Goal: Task Accomplishment & Management: Use online tool/utility

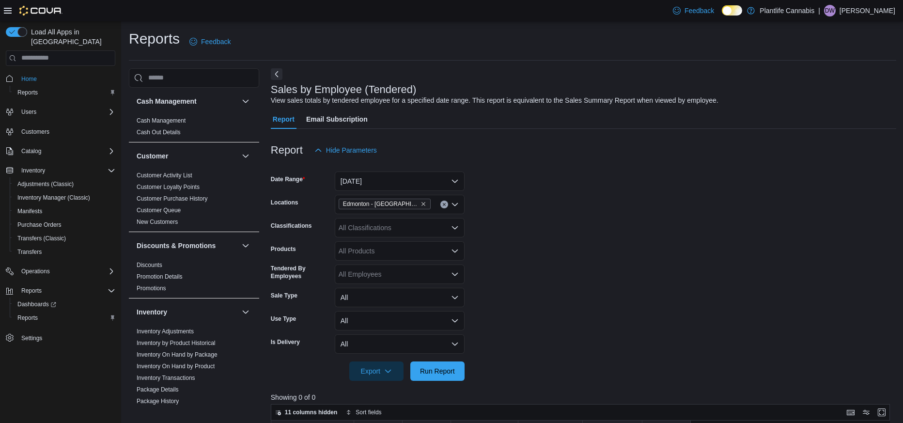
scroll to position [84, 0]
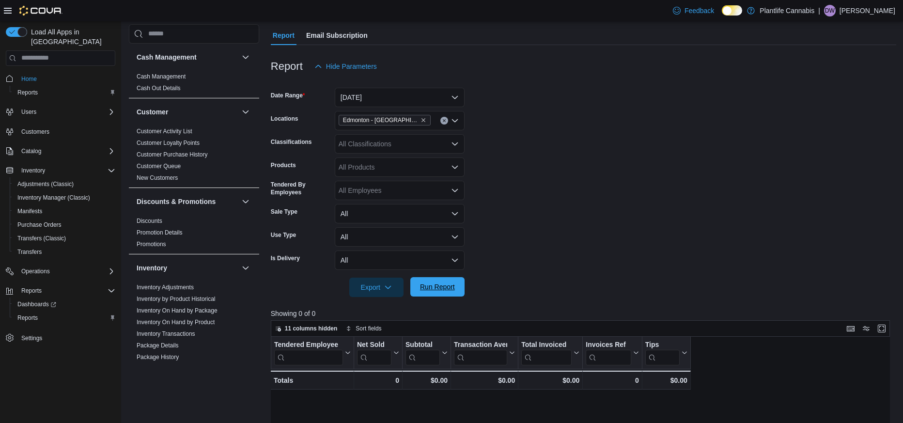
click at [436, 284] on span "Run Report" at bounding box center [437, 287] width 35 height 10
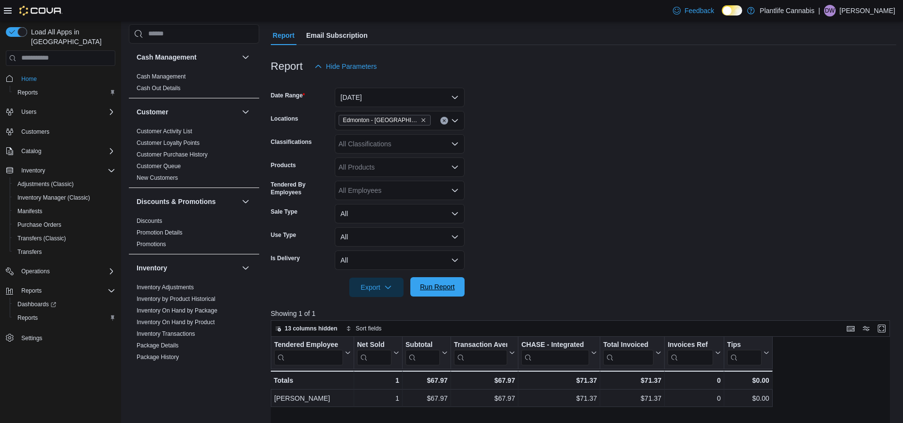
click at [443, 278] on span "Run Report" at bounding box center [437, 286] width 43 height 19
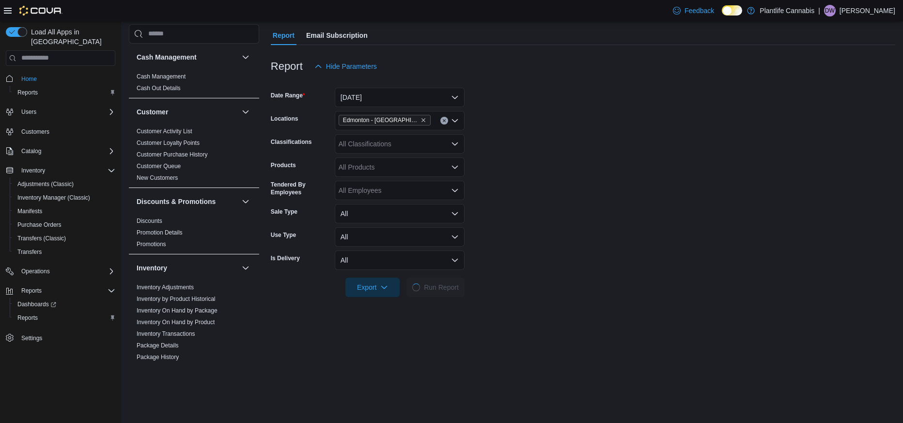
click at [471, 10] on div "Feedback Dark Mode Plantlife Cannabis | [PERSON_NAME]" at bounding box center [451, 10] width 903 height 21
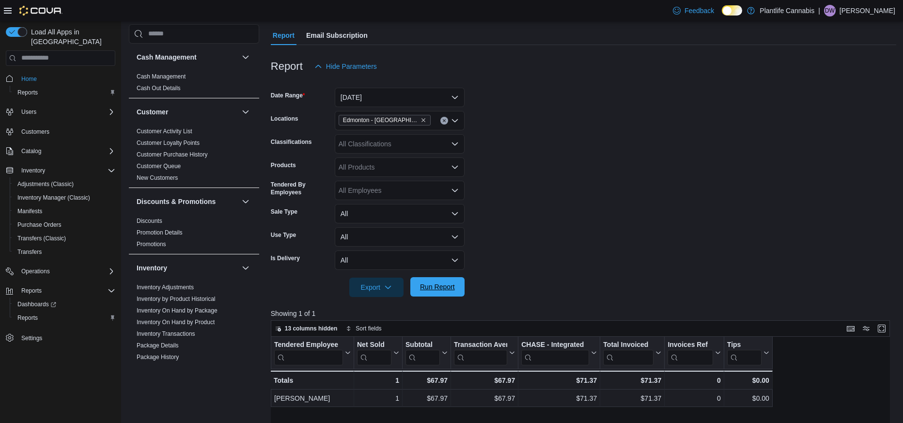
click at [448, 291] on span "Run Report" at bounding box center [437, 287] width 35 height 10
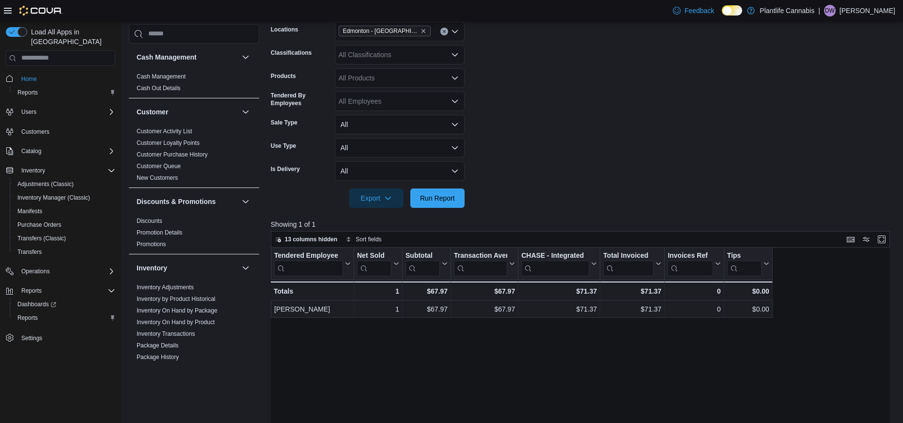
click at [441, 186] on div at bounding box center [583, 185] width 625 height 8
click at [455, 199] on span "Run Report" at bounding box center [437, 198] width 35 height 10
click at [550, 57] on form "Date Range [DATE] Locations [GEOGRAPHIC_DATA] - [GEOGRAPHIC_DATA] South Classif…" at bounding box center [583, 97] width 625 height 221
click at [460, 197] on button "Run Report" at bounding box center [437, 197] width 54 height 19
drag, startPoint x: 449, startPoint y: 198, endPoint x: 475, endPoint y: 178, distance: 32.5
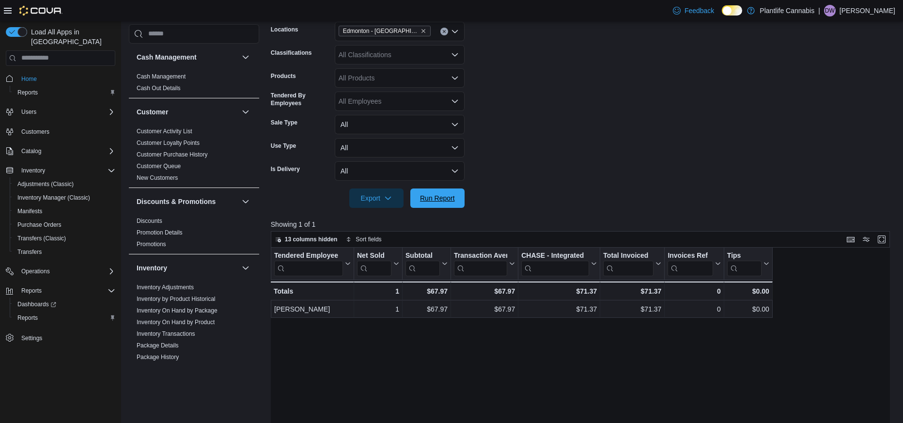
click at [450, 198] on span "Run Report" at bounding box center [437, 198] width 35 height 10
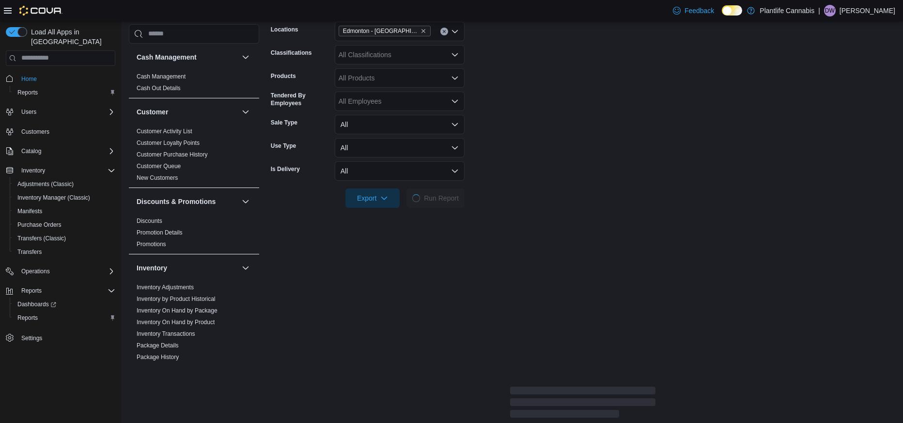
click at [545, 148] on form "Date Range [DATE] Locations [GEOGRAPHIC_DATA] - [GEOGRAPHIC_DATA] South Classif…" at bounding box center [583, 97] width 624 height 221
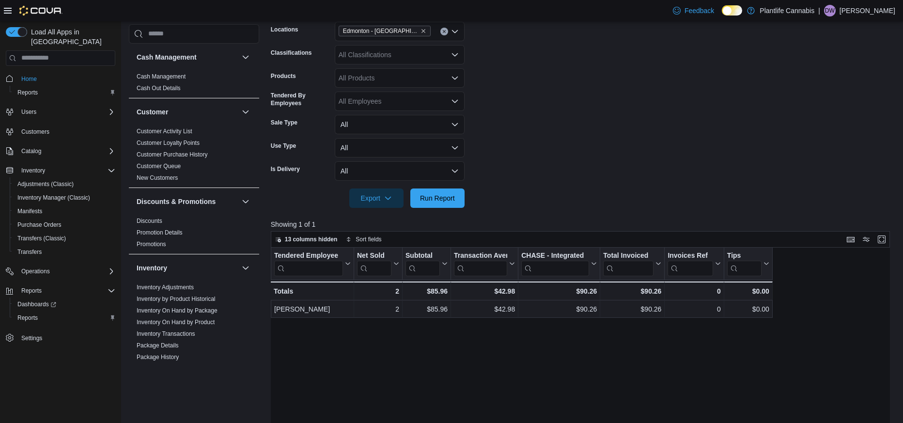
click at [544, 144] on form "Date Range [DATE] Locations [GEOGRAPHIC_DATA] - [GEOGRAPHIC_DATA] South Classif…" at bounding box center [583, 97] width 625 height 221
click at [460, 193] on button "Run Report" at bounding box center [437, 197] width 54 height 19
click at [443, 215] on div at bounding box center [583, 214] width 625 height 12
click at [452, 202] on span "Run Report" at bounding box center [437, 197] width 43 height 19
click at [454, 204] on span "Run Report" at bounding box center [437, 197] width 43 height 19
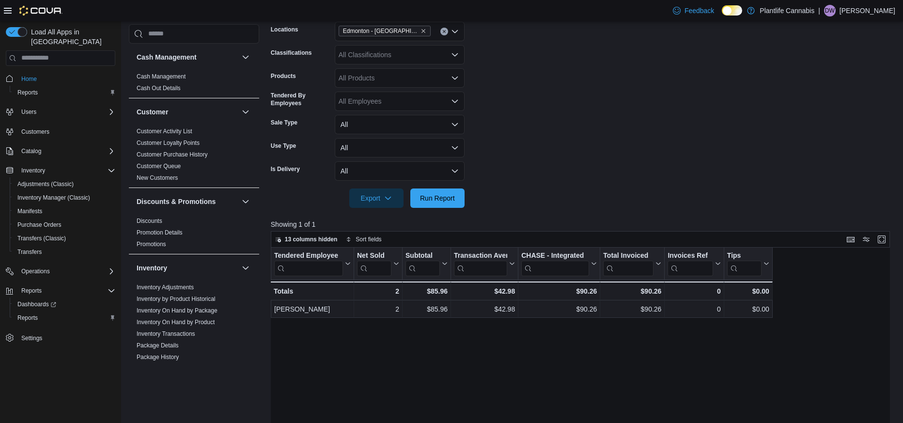
click at [551, 102] on form "Date Range [DATE] Locations [GEOGRAPHIC_DATA] - [GEOGRAPHIC_DATA] South Classif…" at bounding box center [583, 97] width 625 height 221
click at [541, 157] on form "Date Range [DATE] Locations [GEOGRAPHIC_DATA] - [GEOGRAPHIC_DATA] South Classif…" at bounding box center [583, 97] width 625 height 221
click at [444, 205] on span "Run Report" at bounding box center [437, 197] width 43 height 19
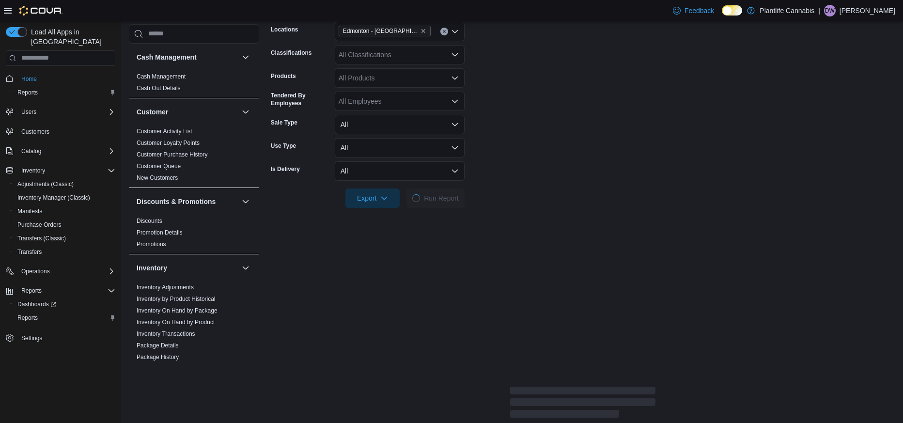
click at [589, 178] on form "Date Range [DATE] Locations [GEOGRAPHIC_DATA] - [GEOGRAPHIC_DATA] South Classif…" at bounding box center [583, 97] width 624 height 221
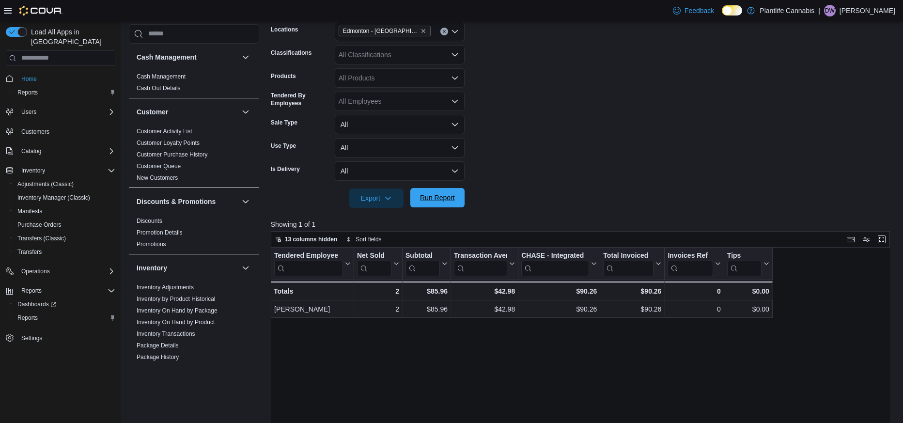
click at [443, 190] on span "Run Report" at bounding box center [437, 197] width 43 height 19
click at [452, 204] on span "Run Report" at bounding box center [437, 197] width 43 height 19
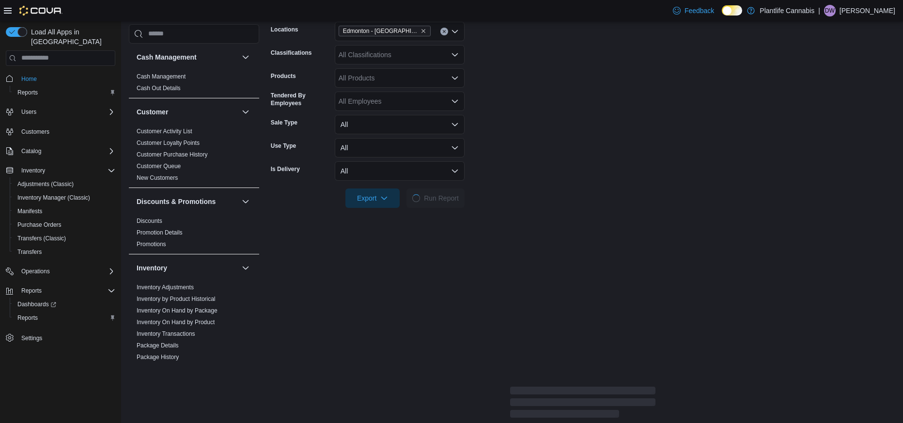
click at [500, 165] on form "Date Range [DATE] Locations [GEOGRAPHIC_DATA] - [GEOGRAPHIC_DATA] South Classif…" at bounding box center [583, 97] width 624 height 221
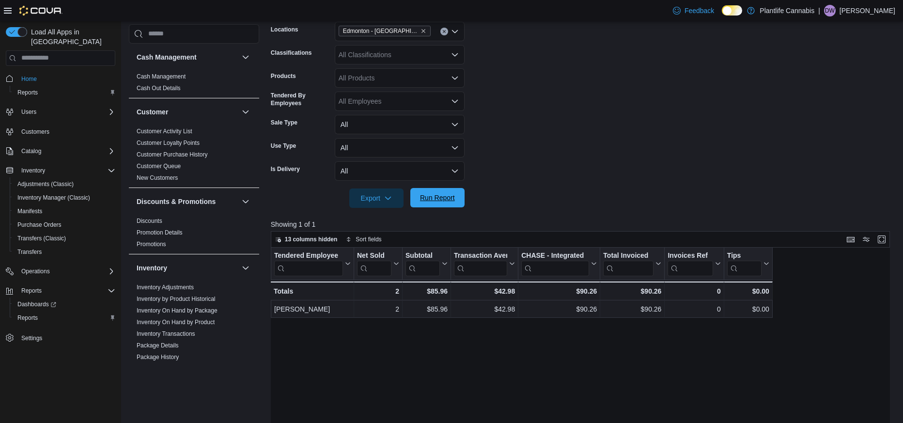
click at [456, 203] on span "Run Report" at bounding box center [437, 197] width 43 height 19
drag, startPoint x: 433, startPoint y: 192, endPoint x: 445, endPoint y: 191, distance: 11.6
click at [433, 192] on span "Run Report" at bounding box center [437, 197] width 43 height 19
click at [436, 199] on span "Run Report" at bounding box center [437, 198] width 35 height 10
click at [452, 202] on span "Run Report" at bounding box center [437, 198] width 35 height 10
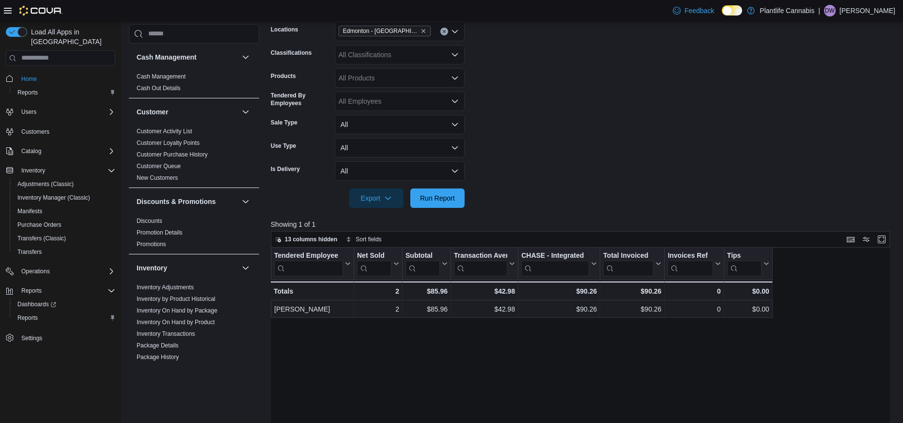
click at [535, 152] on form "Date Range [DATE] Locations [GEOGRAPHIC_DATA] - [GEOGRAPHIC_DATA] South Classif…" at bounding box center [583, 97] width 625 height 221
click at [456, 200] on span "Run Report" at bounding box center [437, 197] width 43 height 19
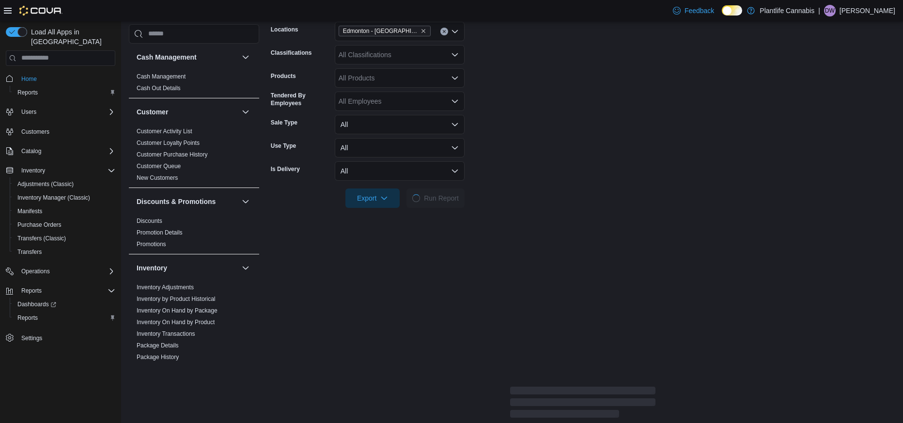
click at [536, 187] on div at bounding box center [583, 185] width 624 height 8
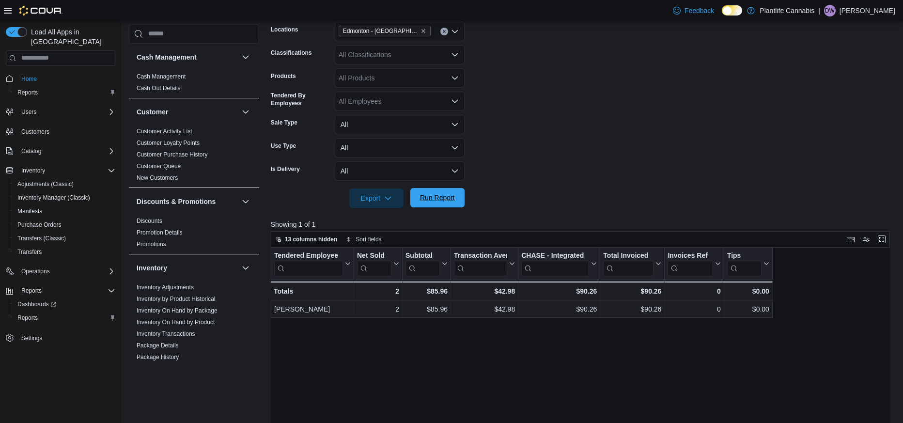
click at [450, 194] on span "Run Report" at bounding box center [437, 198] width 35 height 10
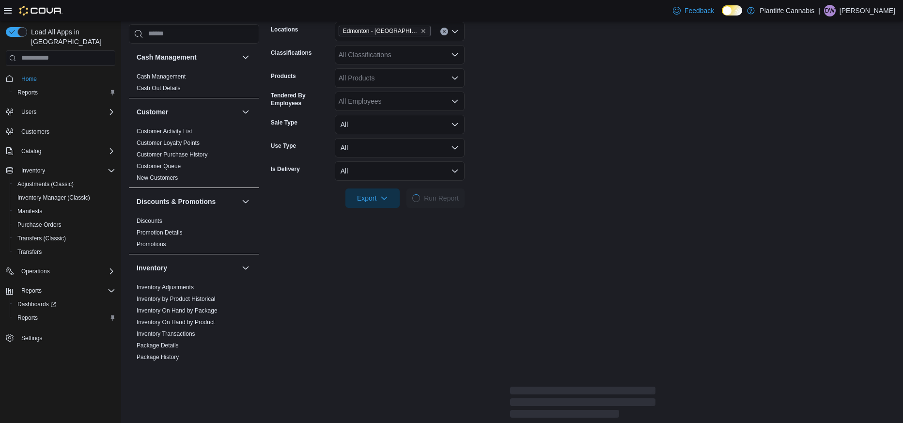
click at [561, 145] on form "Date Range [DATE] Locations [GEOGRAPHIC_DATA] - [GEOGRAPHIC_DATA] South Classif…" at bounding box center [583, 97] width 624 height 221
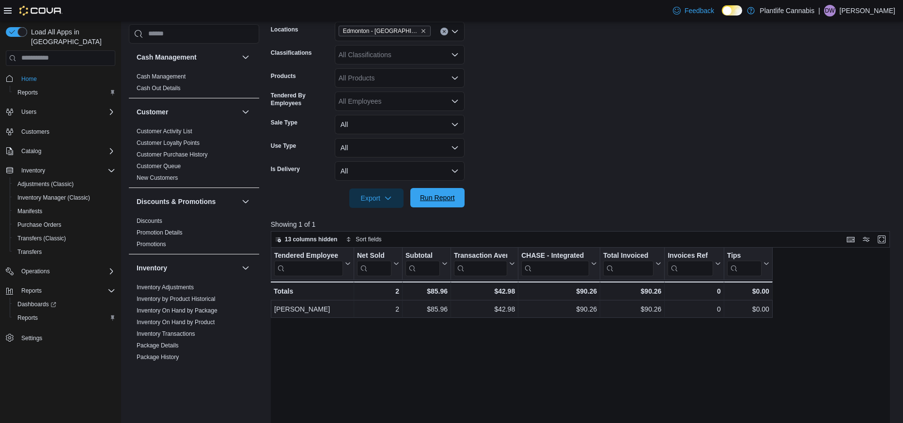
click at [445, 199] on span "Run Report" at bounding box center [437, 198] width 35 height 10
drag, startPoint x: 428, startPoint y: 201, endPoint x: 435, endPoint y: 197, distance: 8.1
click at [428, 201] on span "Run Report" at bounding box center [437, 198] width 35 height 10
click at [449, 198] on span "Run Report" at bounding box center [437, 198] width 35 height 10
click at [454, 210] on div at bounding box center [583, 214] width 625 height 12
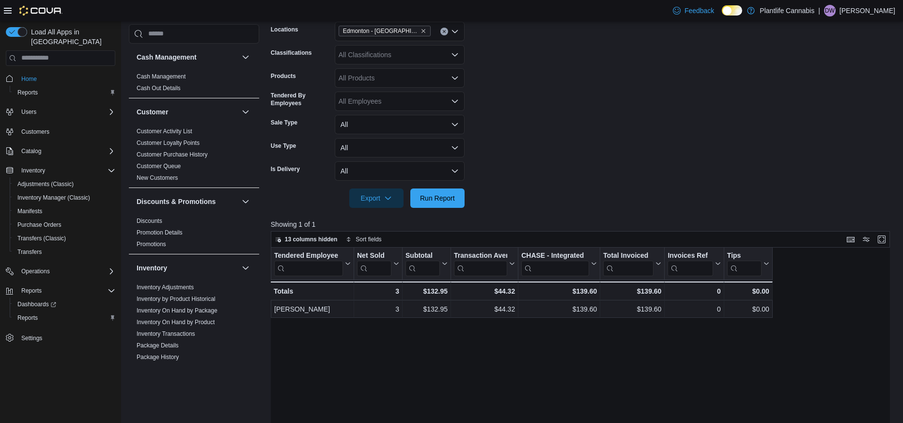
click at [468, 198] on form "Date Range [DATE] Locations [GEOGRAPHIC_DATA] - [GEOGRAPHIC_DATA] South Classif…" at bounding box center [583, 97] width 625 height 221
click at [457, 200] on span "Run Report" at bounding box center [437, 197] width 43 height 19
click at [457, 206] on span "Run Report" at bounding box center [437, 197] width 43 height 19
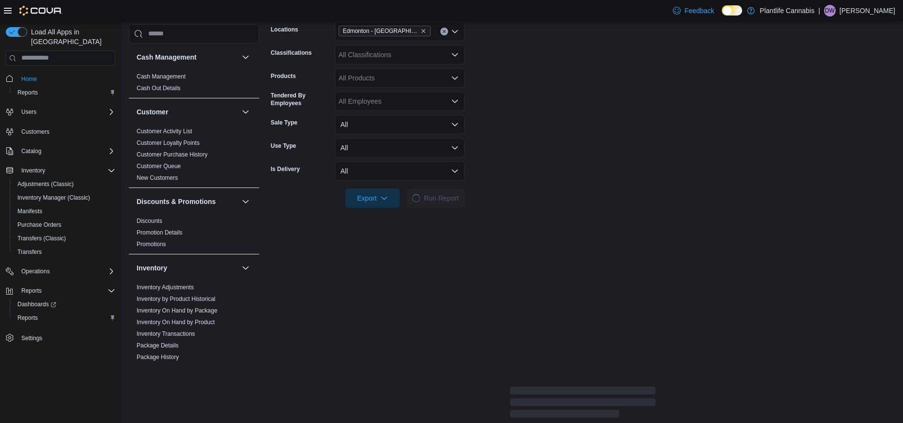
click at [556, 174] on form "Date Range [DATE] Locations [GEOGRAPHIC_DATA] - [GEOGRAPHIC_DATA] South Classif…" at bounding box center [583, 97] width 624 height 221
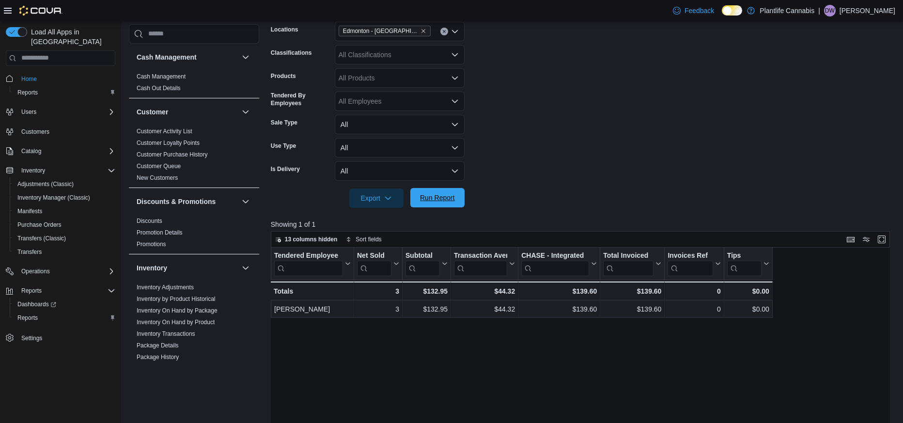
click at [446, 207] on span "Run Report" at bounding box center [437, 197] width 43 height 19
click at [451, 199] on span "Run Report" at bounding box center [437, 198] width 35 height 10
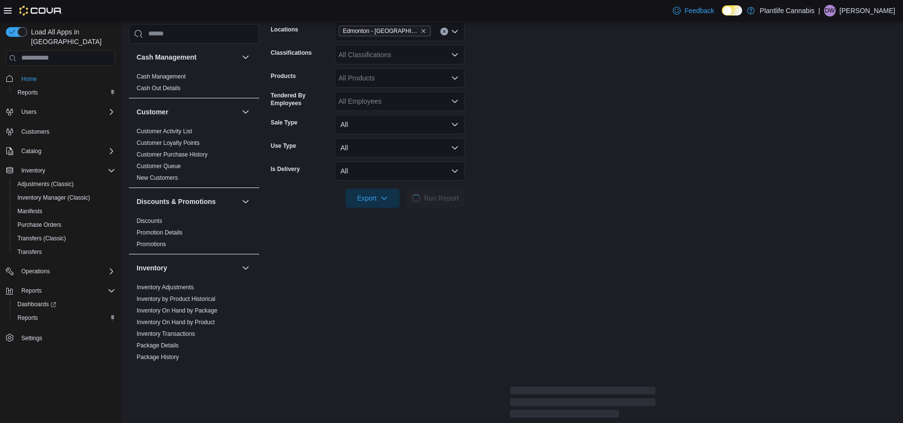
click at [520, 167] on form "Date Range [DATE] Locations [GEOGRAPHIC_DATA] - [GEOGRAPHIC_DATA] South Classif…" at bounding box center [583, 97] width 624 height 221
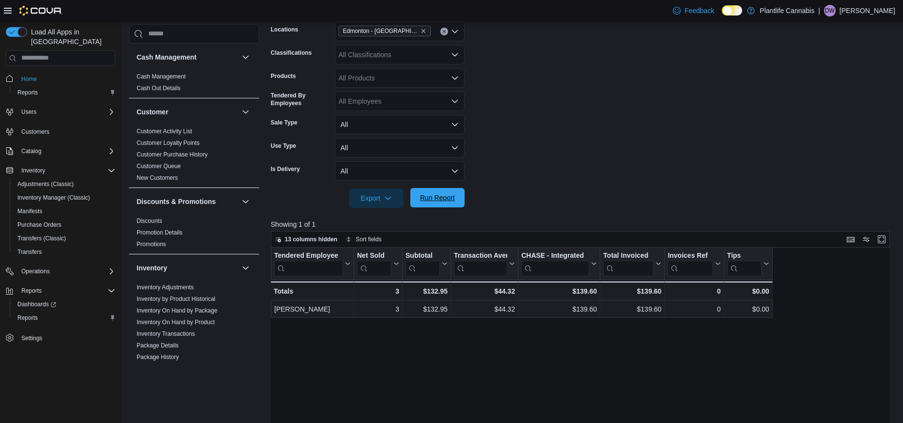
drag, startPoint x: 443, startPoint y: 196, endPoint x: 452, endPoint y: 191, distance: 10.6
click at [442, 197] on span "Run Report" at bounding box center [437, 198] width 35 height 10
click at [447, 204] on span "Run Report" at bounding box center [437, 197] width 43 height 19
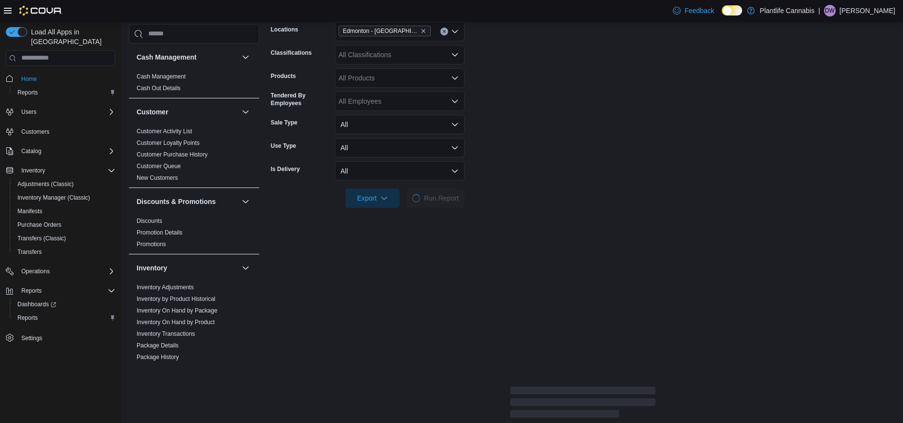
click at [514, 170] on form "Date Range [DATE] Locations [GEOGRAPHIC_DATA] - [GEOGRAPHIC_DATA] South Classif…" at bounding box center [583, 97] width 624 height 221
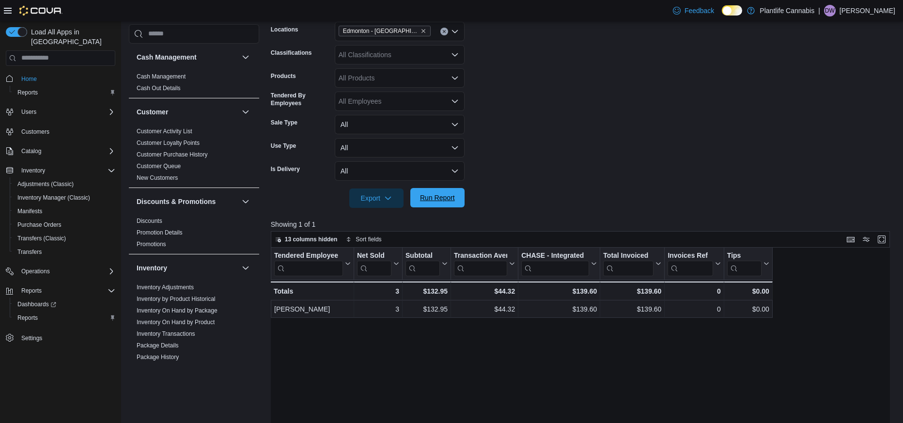
click at [443, 198] on span "Run Report" at bounding box center [437, 198] width 35 height 10
click at [452, 198] on span "Run Report" at bounding box center [437, 198] width 35 height 10
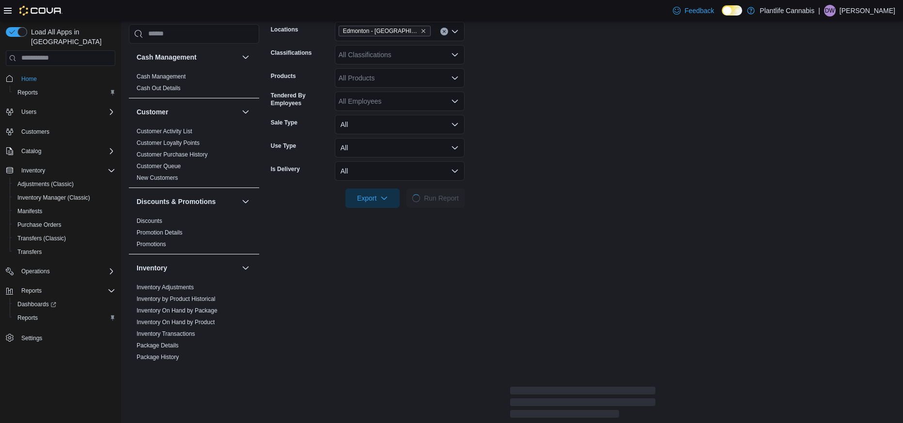
click at [541, 148] on form "Date Range [DATE] Locations [GEOGRAPHIC_DATA] - [GEOGRAPHIC_DATA] South Classif…" at bounding box center [583, 97] width 624 height 221
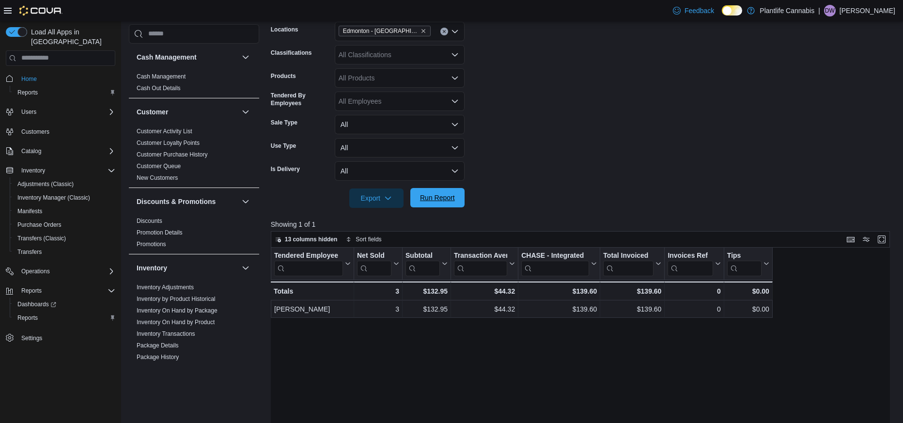
click at [462, 192] on button "Run Report" at bounding box center [437, 197] width 54 height 19
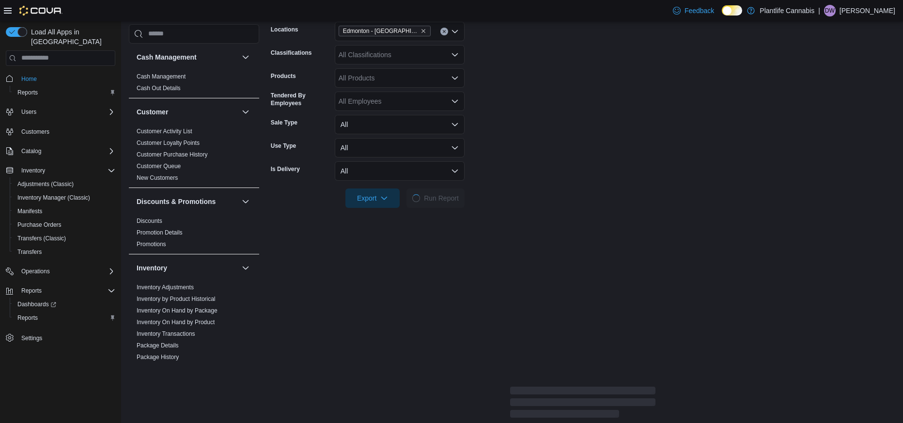
click at [614, 83] on form "Date Range [DATE] Locations [GEOGRAPHIC_DATA] - [GEOGRAPHIC_DATA] South Classif…" at bounding box center [583, 97] width 624 height 221
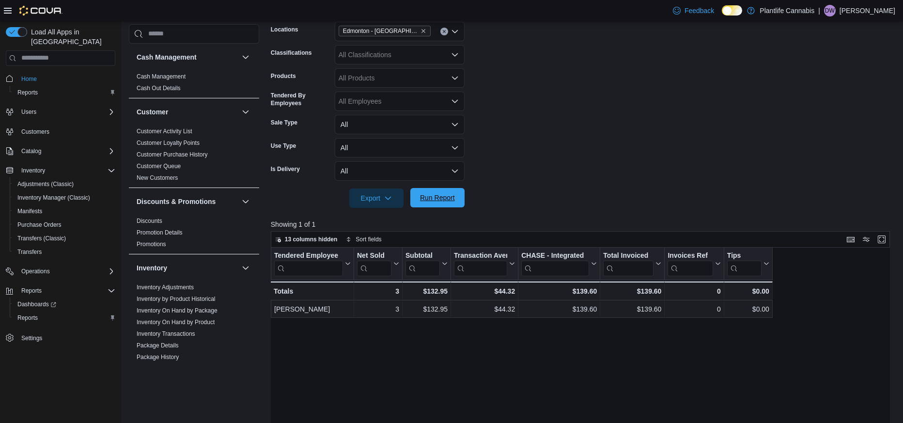
click at [432, 200] on span "Run Report" at bounding box center [437, 198] width 35 height 10
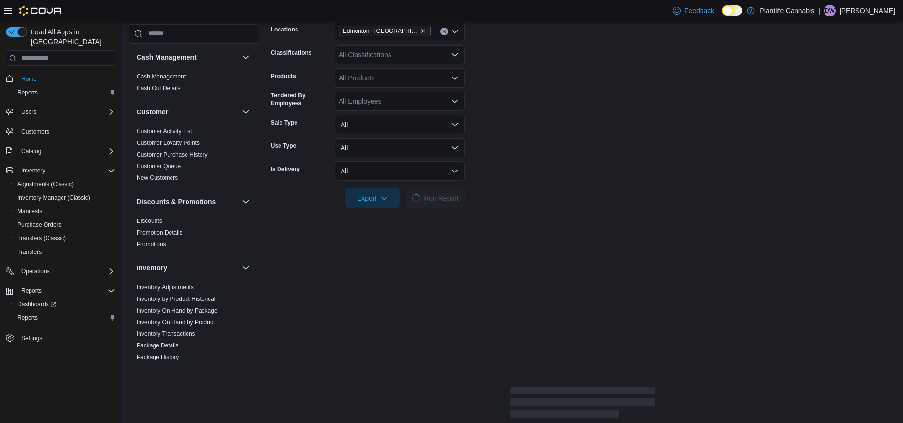
click at [519, 155] on form "Date Range [DATE] Locations [GEOGRAPHIC_DATA] - [GEOGRAPHIC_DATA] South Classif…" at bounding box center [583, 97] width 624 height 221
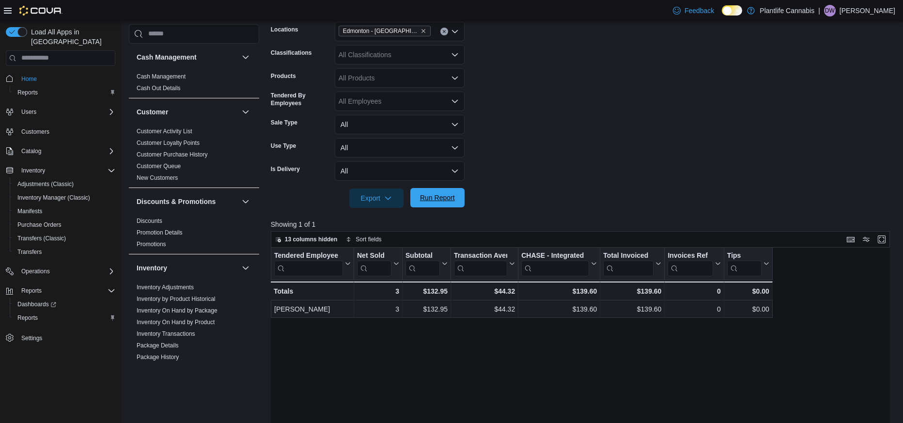
click at [452, 196] on span "Run Report" at bounding box center [437, 198] width 35 height 10
click at [452, 195] on span "Run Report" at bounding box center [437, 198] width 35 height 10
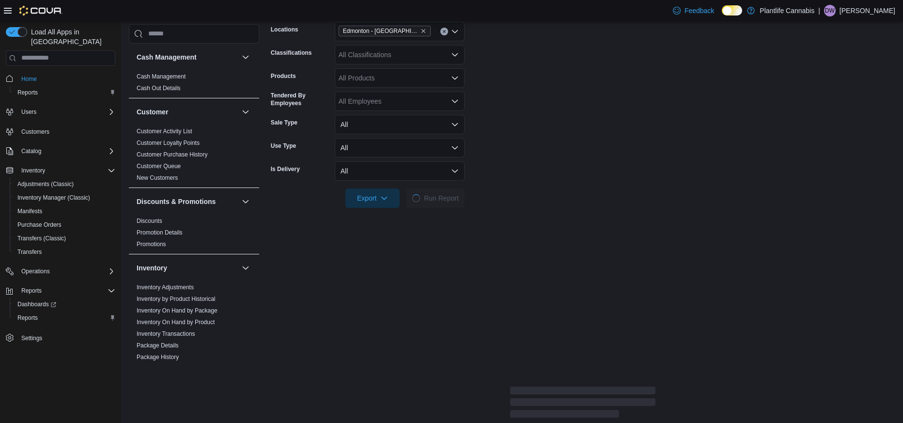
click at [566, 137] on form "Date Range [DATE] Locations [GEOGRAPHIC_DATA] - [GEOGRAPHIC_DATA] South Classif…" at bounding box center [583, 97] width 624 height 221
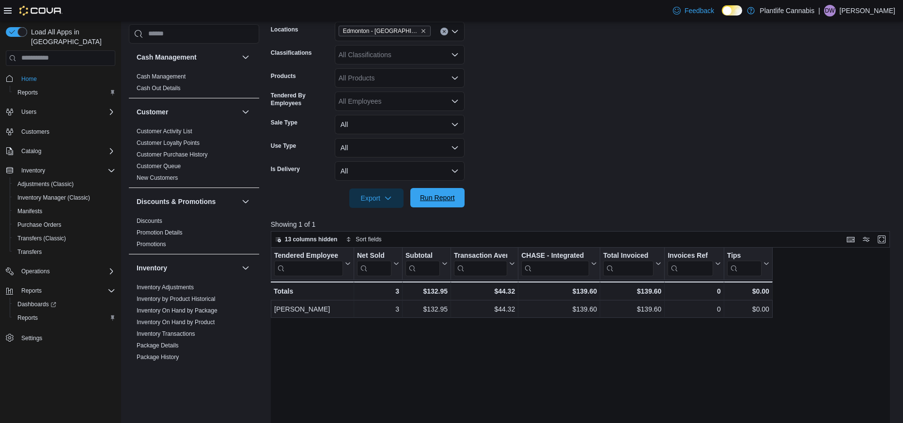
click at [445, 199] on span "Run Report" at bounding box center [437, 198] width 35 height 10
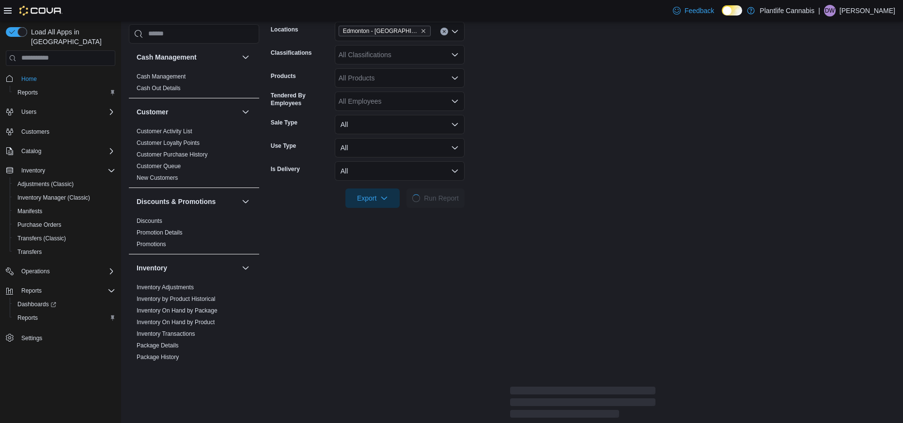
click at [563, 139] on form "Date Range [DATE] Locations [GEOGRAPHIC_DATA] - [GEOGRAPHIC_DATA] South Classif…" at bounding box center [583, 97] width 624 height 221
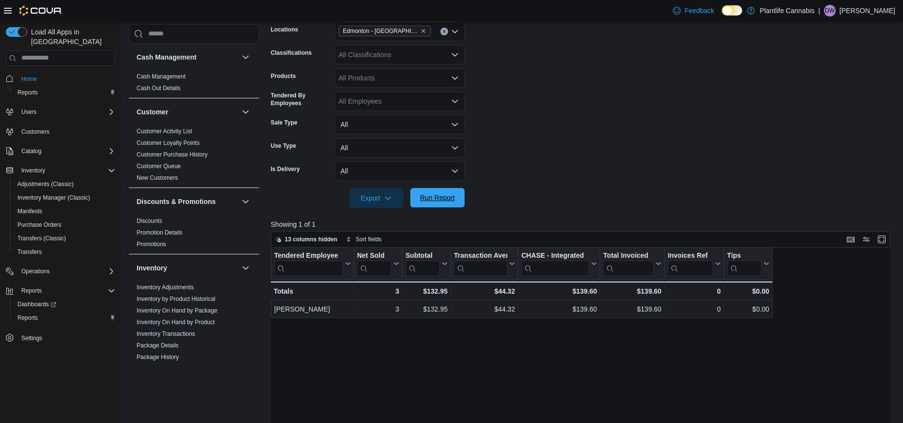
click at [447, 207] on span "Run Report" at bounding box center [437, 197] width 43 height 19
click at [448, 208] on div at bounding box center [583, 214] width 625 height 12
click at [444, 199] on span "Run Report" at bounding box center [437, 198] width 35 height 10
click at [429, 61] on div "All Classifications" at bounding box center [400, 54] width 130 height 19
type input "***"
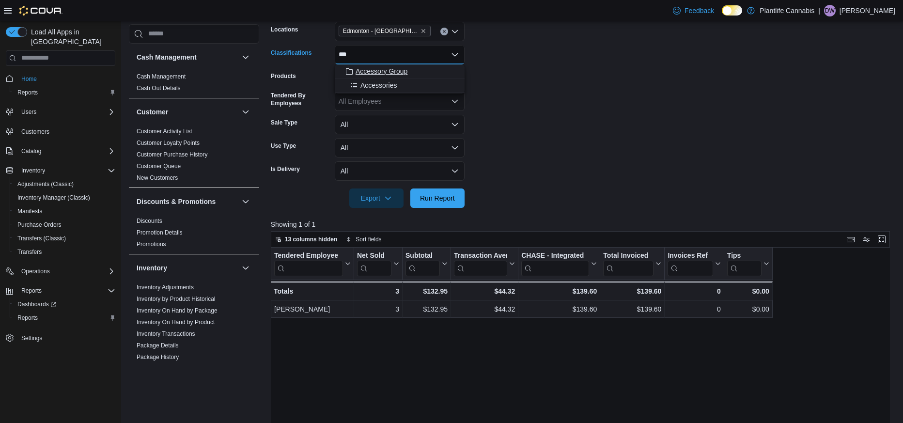
click at [421, 67] on div "Accessory Group" at bounding box center [399, 71] width 118 height 10
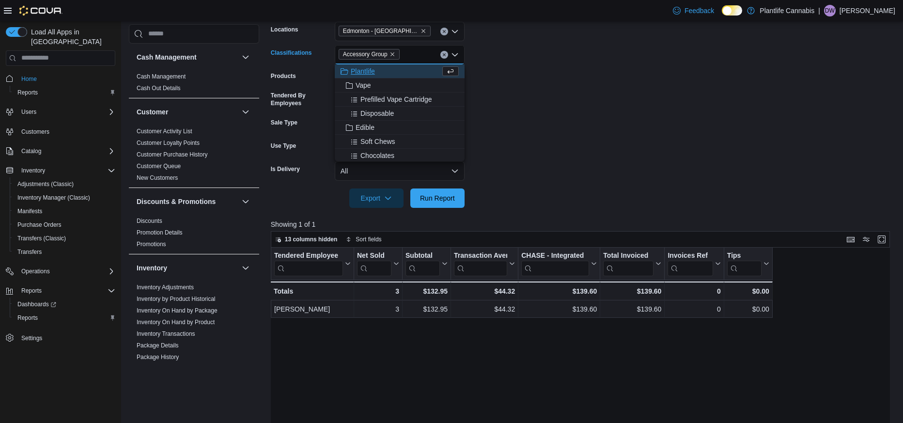
click at [439, 181] on div at bounding box center [583, 185] width 625 height 8
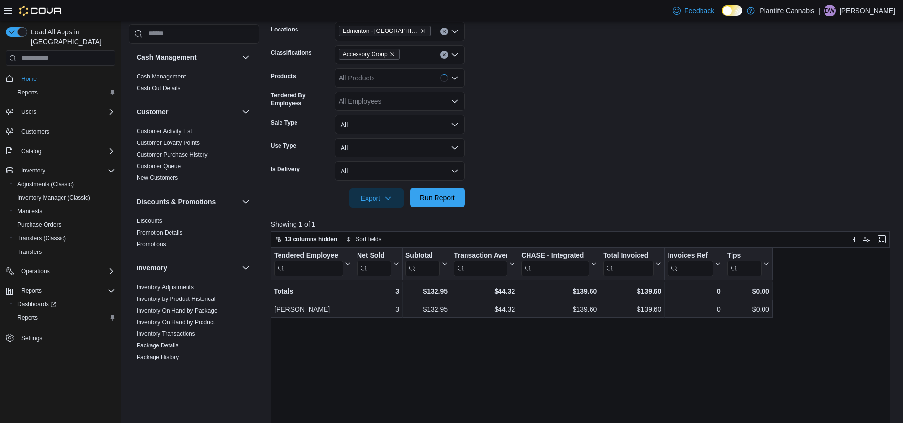
click at [447, 195] on span "Run Report" at bounding box center [437, 198] width 35 height 10
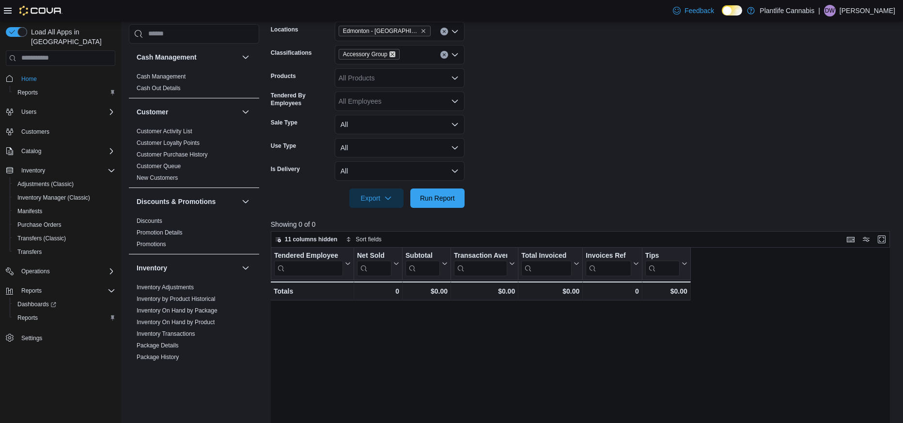
click at [394, 52] on icon "Remove Accessory Group from selection in this group" at bounding box center [392, 54] width 4 height 4
drag, startPoint x: 445, startPoint y: 202, endPoint x: 499, endPoint y: 194, distance: 54.9
click at [445, 202] on span "Run Report" at bounding box center [437, 198] width 35 height 10
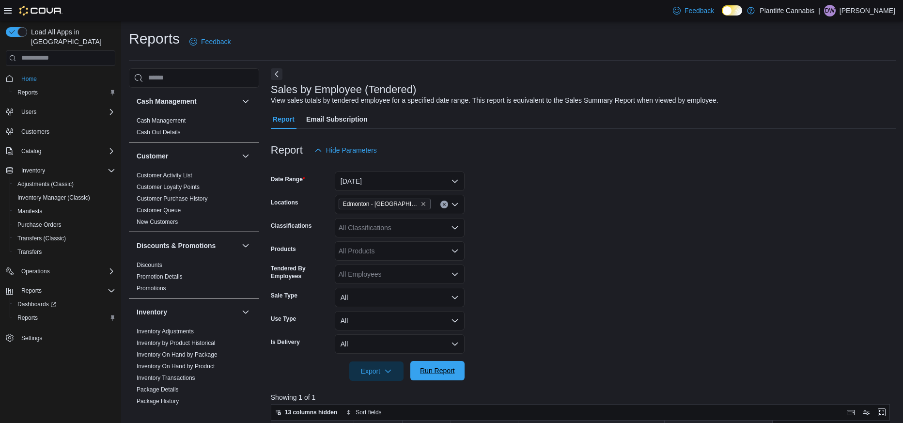
click at [454, 371] on span "Run Report" at bounding box center [437, 371] width 35 height 10
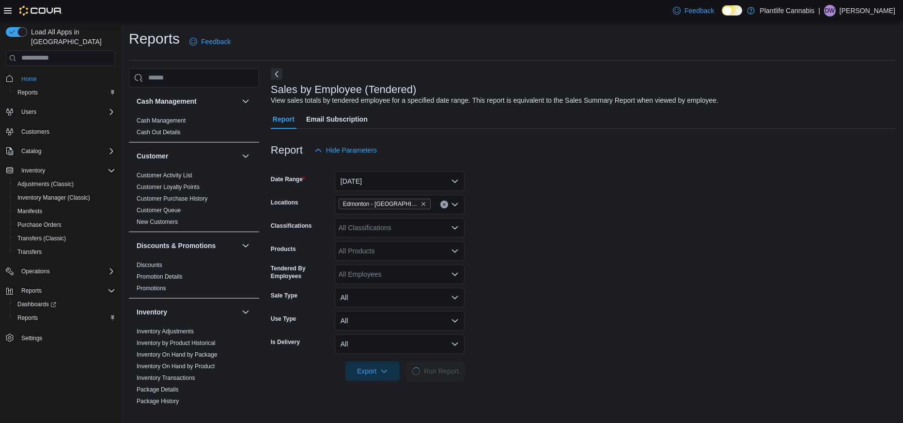
click at [601, 142] on div "Report Hide Parameters" at bounding box center [583, 149] width 624 height 19
